Goal: Find specific page/section: Find specific page/section

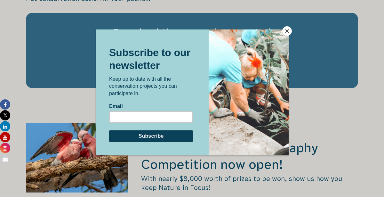
scroll to position [1032, 0]
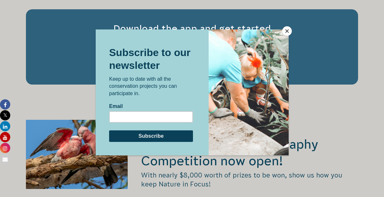
click at [286, 33] on button "Close" at bounding box center [288, 31] width 10 height 10
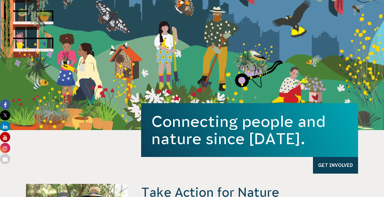
scroll to position [0, 0]
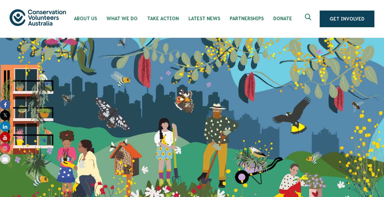
click at [309, 12] on button at bounding box center [308, 18] width 15 height 15
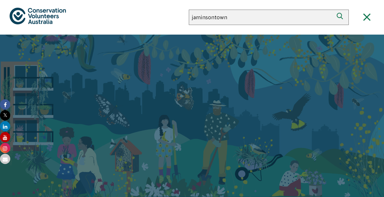
type input "jaminsontown"
click at [334, 10] on button "Search" at bounding box center [341, 17] width 15 height 15
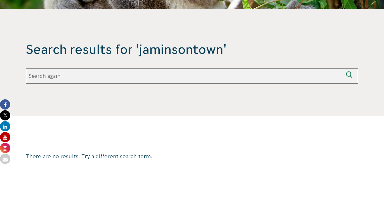
scroll to position [119, 0]
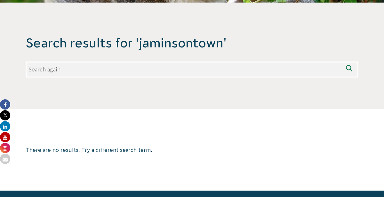
click at [197, 70] on input "Search again" at bounding box center [184, 69] width 317 height 15
type input "j"
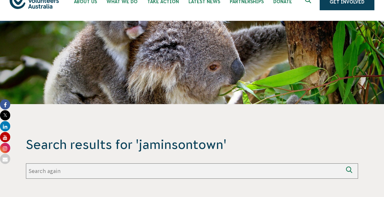
scroll to position [0, 0]
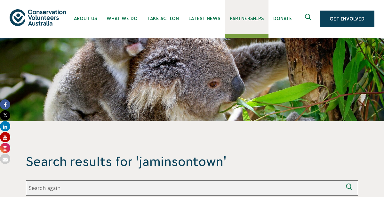
click at [242, 15] on link "Partnerships" at bounding box center [247, 17] width 44 height 34
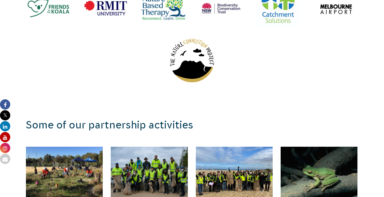
scroll to position [848, 0]
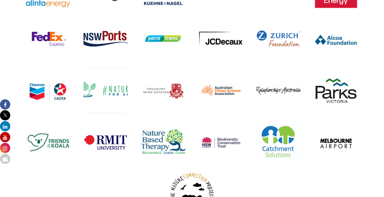
click at [0, 30] on section "Our partners and community members" at bounding box center [192, 66] width 384 height 316
